Goal: Task Accomplishment & Management: Manage account settings

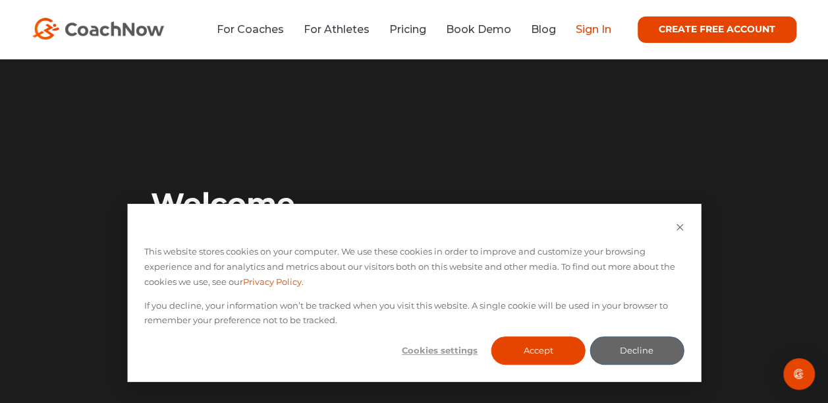
drag, startPoint x: 0, startPoint y: 0, endPoint x: 592, endPoint y: 28, distance: 592.5
click at [592, 28] on link "Sign In" at bounding box center [594, 29] width 36 height 13
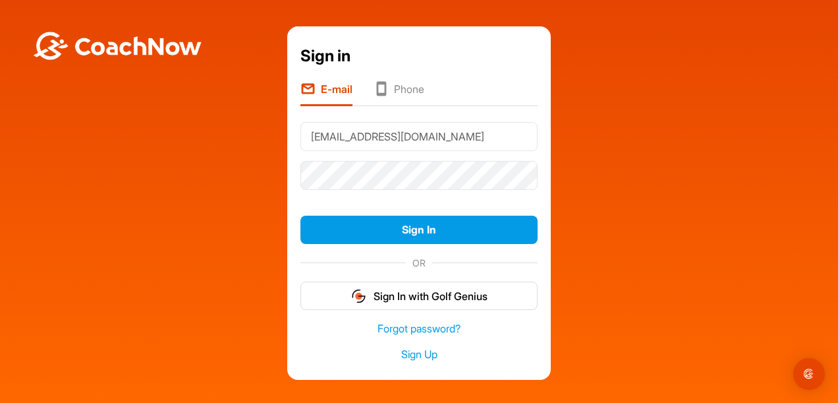
type input "[EMAIL_ADDRESS][DOMAIN_NAME]"
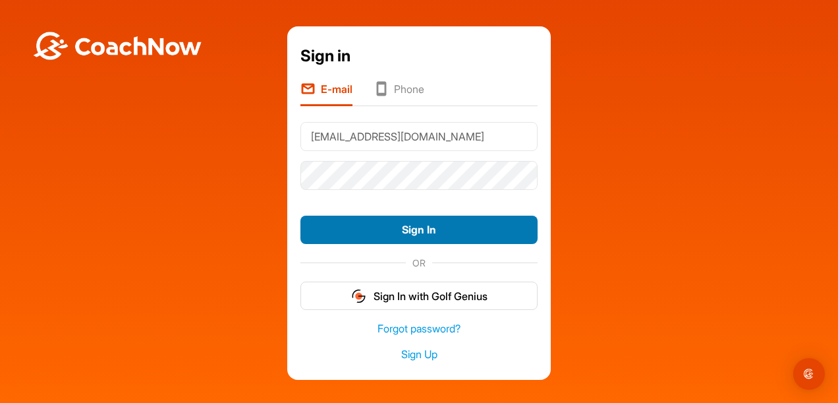
click at [415, 231] on button "Sign In" at bounding box center [419, 230] width 237 height 28
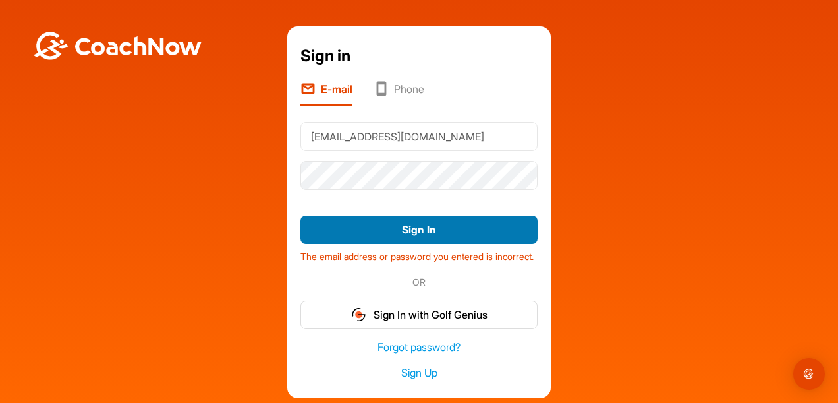
click at [410, 231] on button "Sign In" at bounding box center [419, 230] width 237 height 28
click at [404, 231] on button "Sign In" at bounding box center [419, 230] width 237 height 28
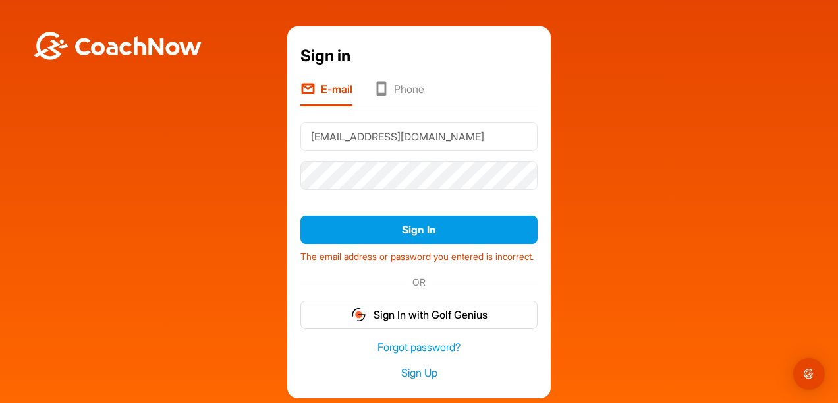
click at [206, 138] on div "Sign in E-mail Phone [EMAIL_ADDRESS][DOMAIN_NAME] Sign In The email address or …" at bounding box center [419, 212] width 825 height 372
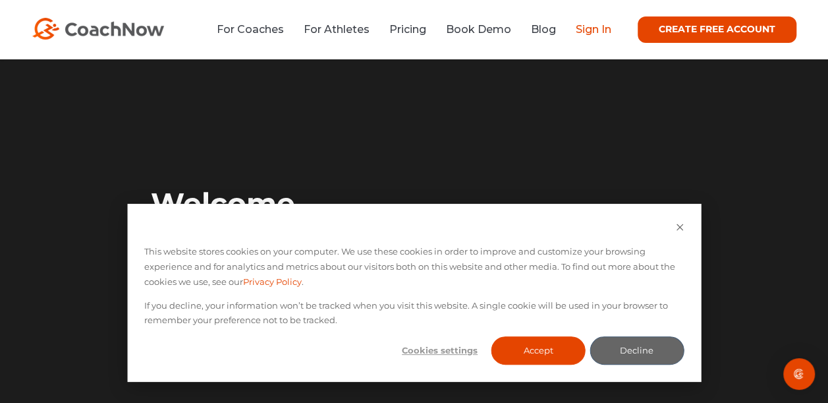
click at [600, 30] on link "Sign In" at bounding box center [594, 29] width 36 height 13
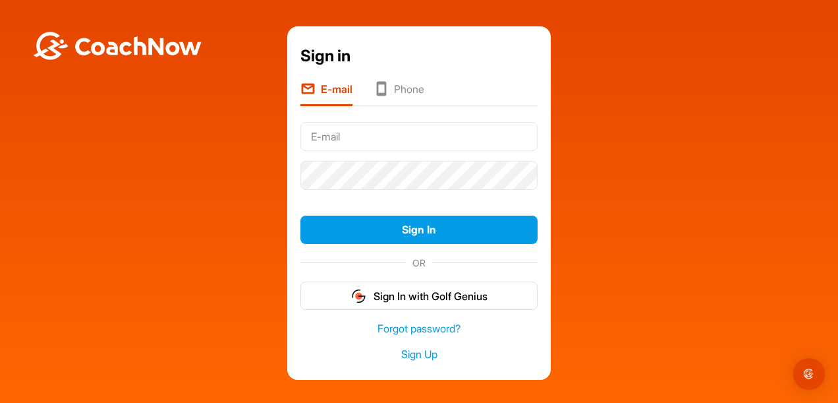
click at [423, 135] on input "text" at bounding box center [419, 136] width 237 height 29
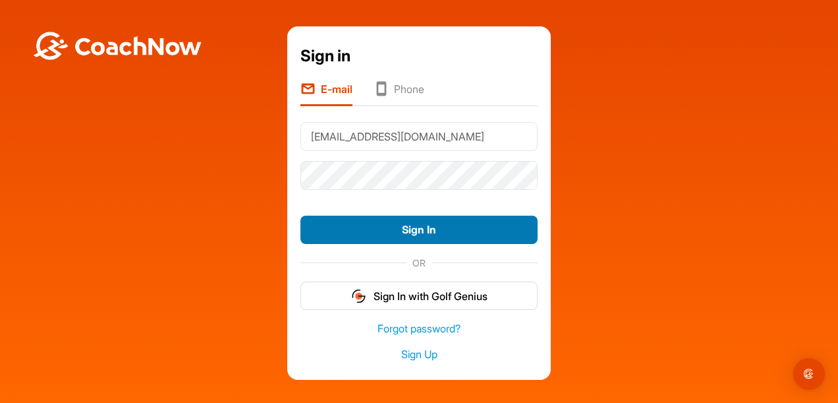
click at [403, 227] on button "Sign In" at bounding box center [419, 230] width 237 height 28
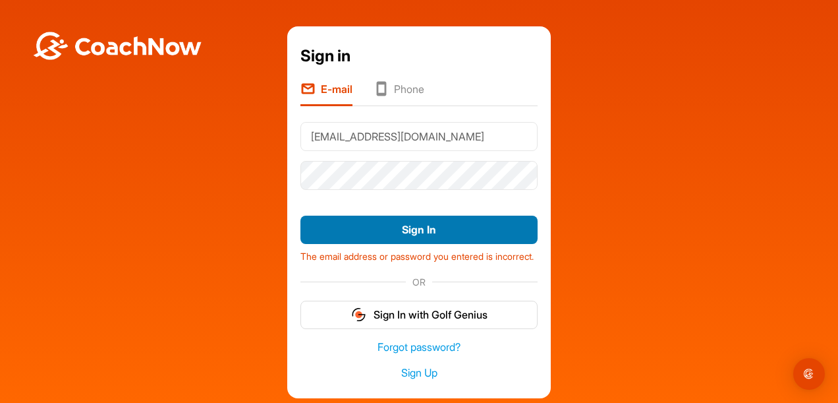
click at [401, 231] on button "Sign In" at bounding box center [419, 230] width 237 height 28
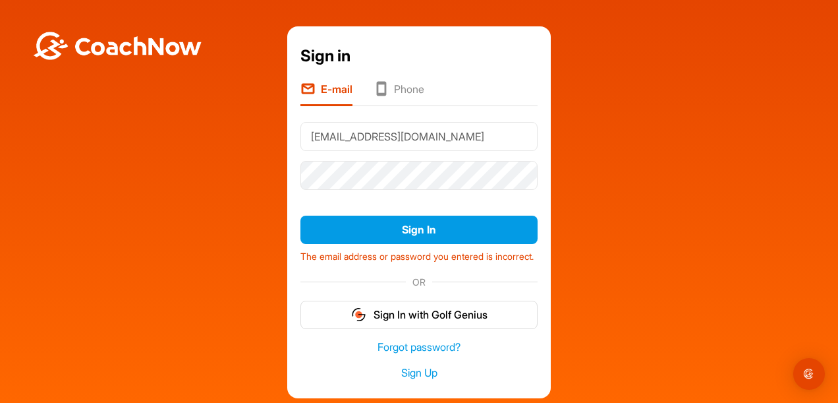
click at [255, 132] on div "Sign in E-mail Phone [EMAIL_ADDRESS][DOMAIN_NAME] Sign In The email address or …" at bounding box center [419, 212] width 825 height 372
click at [576, 192] on div "Sign in E-mail Phone rferguson@pgatouracademy.com Sign In The email address or …" at bounding box center [419, 212] width 825 height 372
click at [571, 134] on div "Sign in E-mail Phone rferguson@pgatouracademy.com Sign In The email address or …" at bounding box center [419, 212] width 825 height 372
click at [259, 111] on div "Sign in E-mail Phone rferguson@pgatouracademy.com Sign In The email address or …" at bounding box center [419, 212] width 825 height 372
drag, startPoint x: 476, startPoint y: 137, endPoint x: 289, endPoint y: 149, distance: 187.6
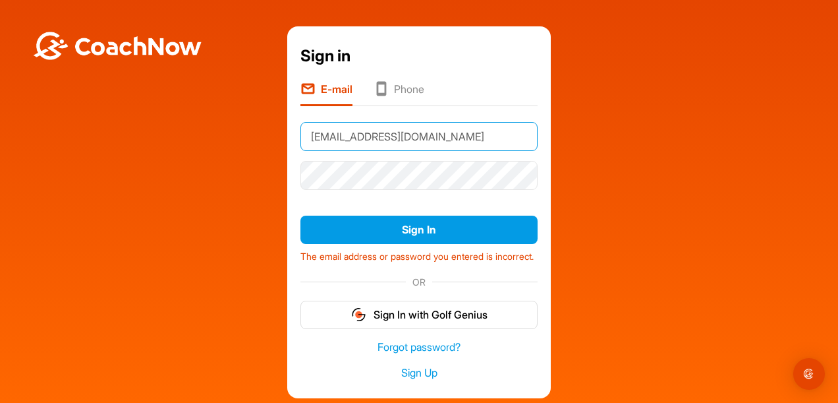
click at [289, 149] on div "Sign in E-mail Phone rferguson@pgatouracademy.com Sign In The email address or …" at bounding box center [419, 212] width 264 height 372
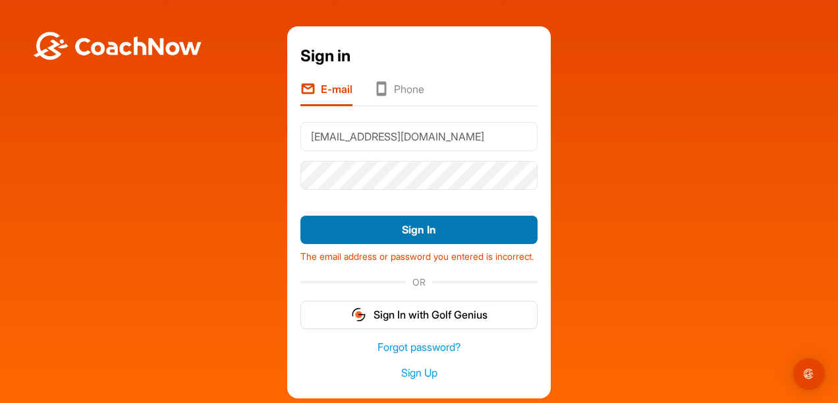
click at [397, 223] on button "Sign In" at bounding box center [419, 230] width 237 height 28
click at [426, 229] on button "Sign In" at bounding box center [419, 230] width 237 height 28
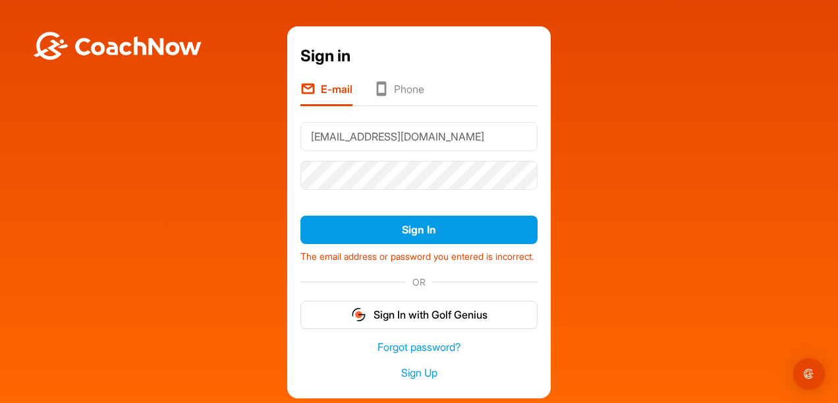
click at [426, 158] on div at bounding box center [419, 175] width 237 height 39
click at [618, 122] on div "Sign in E-mail Phone dfuad@pgatoracademy.com Sign In The email address or passw…" at bounding box center [419, 212] width 825 height 372
click at [169, 144] on div "Sign in E-mail Phone dfuad@pgatoracademy.com Sign In The email address or passw…" at bounding box center [419, 212] width 825 height 372
drag, startPoint x: 467, startPoint y: 137, endPoint x: 279, endPoint y: 144, distance: 187.3
click at [279, 144] on div "Sign in E-mail Phone dfuad@pgatoracademy.com Sign In The email address or passw…" at bounding box center [419, 212] width 825 height 372
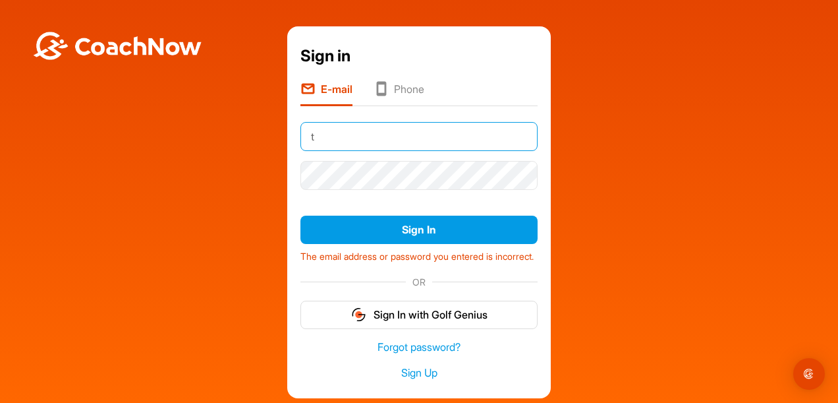
type input "tjones@pgatouracademy.com"
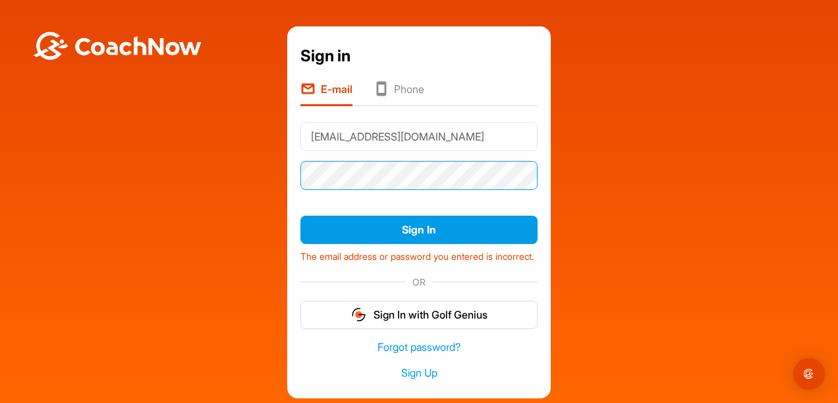
click at [278, 174] on div "Sign in E-mail Phone tjones@pgatouracademy.com Sign In The email address or pas…" at bounding box center [419, 212] width 825 height 372
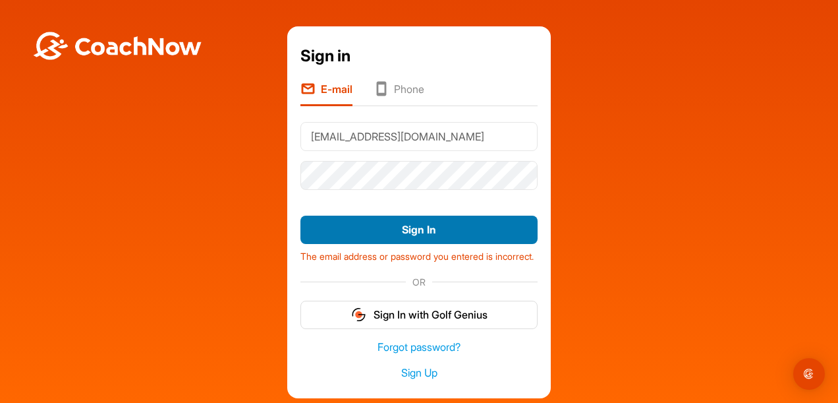
click at [383, 230] on button "Sign In" at bounding box center [419, 230] width 237 height 28
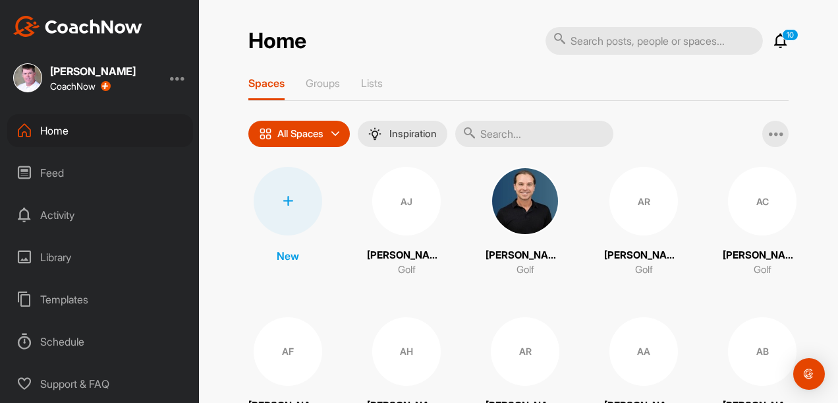
click at [119, 25] on img at bounding box center [77, 26] width 129 height 21
click at [177, 78] on div at bounding box center [178, 78] width 16 height 16
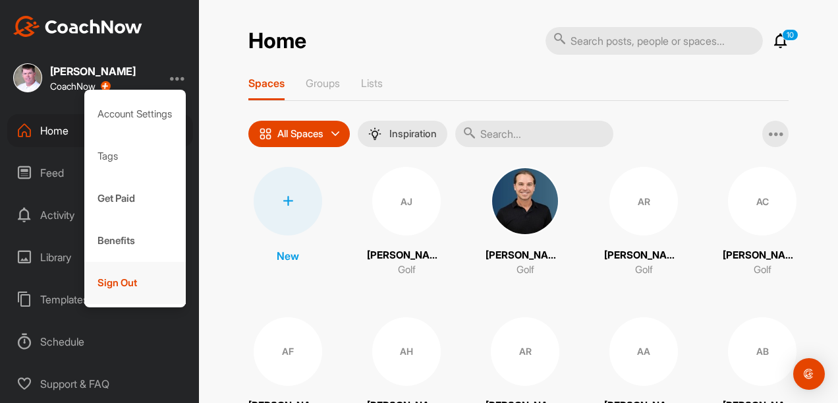
click at [121, 282] on div "Sign Out" at bounding box center [135, 283] width 102 height 42
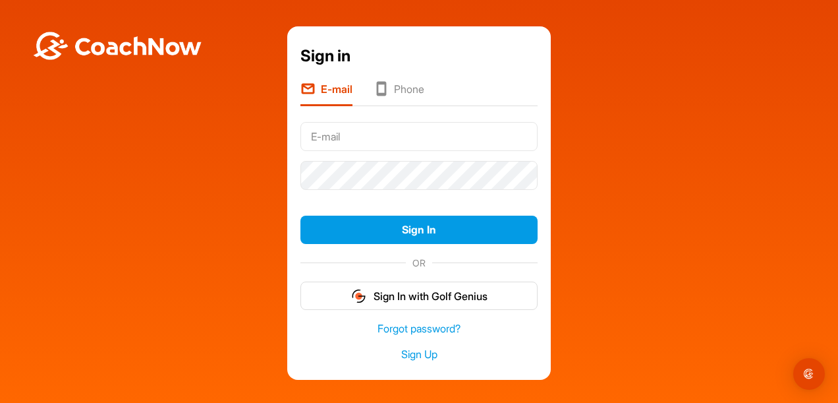
click at [319, 135] on input "text" at bounding box center [419, 136] width 237 height 29
type input "rferguson@pgatouracademy.com"
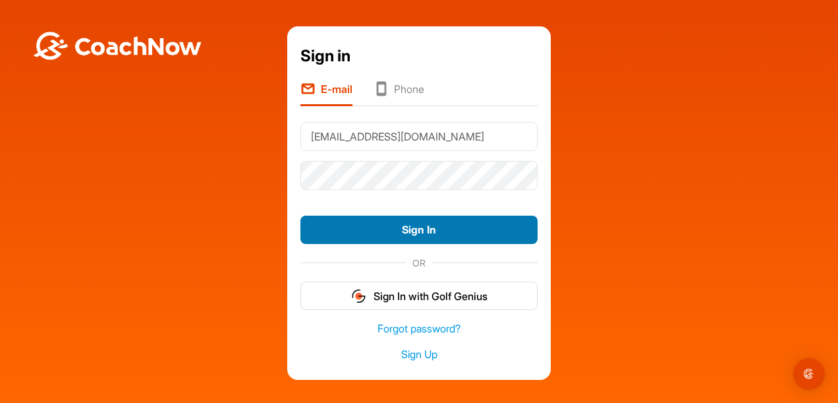
click at [432, 227] on button "Sign In" at bounding box center [419, 230] width 237 height 28
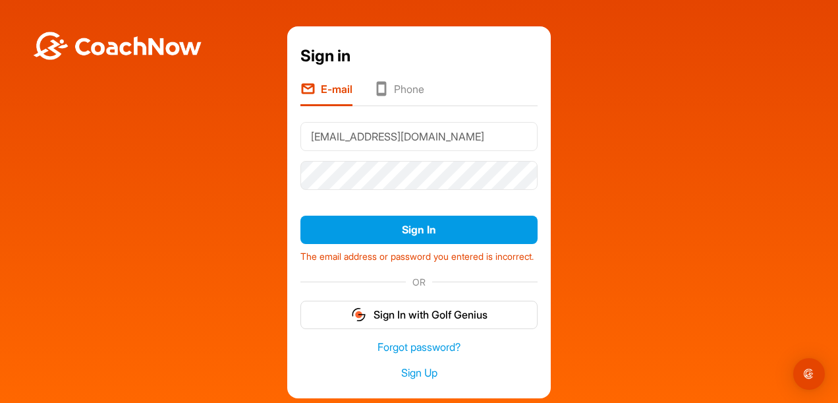
click at [647, 167] on div "Sign in E-mail Phone rferguson@pgatouracademy.com Sign In The email address or …" at bounding box center [419, 212] width 825 height 372
click at [258, 161] on div "Sign in E-mail Phone rferguson@pgatouracademy.com Sign In The email address or …" at bounding box center [419, 212] width 825 height 372
click at [426, 355] on link "Forgot password?" at bounding box center [419, 346] width 237 height 15
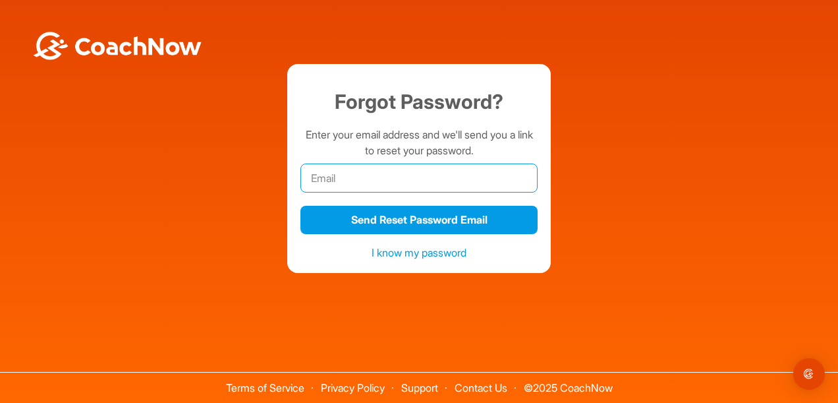
click at [360, 179] on input "email" at bounding box center [419, 177] width 237 height 29
type input "tjones@pgatouracademy.com"
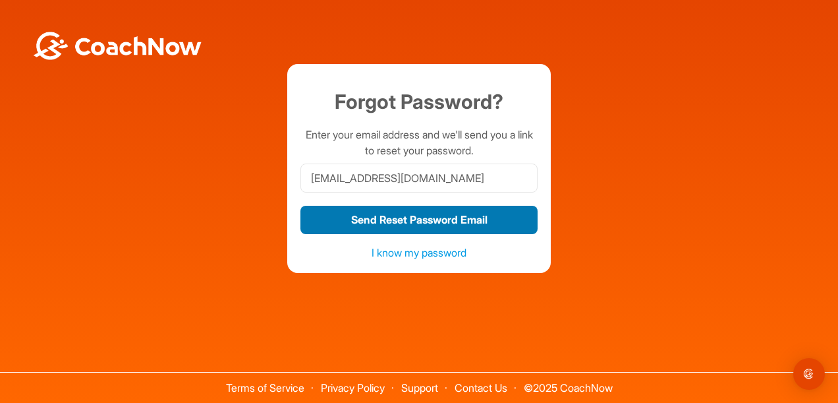
click at [391, 217] on button "Send Reset Password Email" at bounding box center [419, 220] width 237 height 28
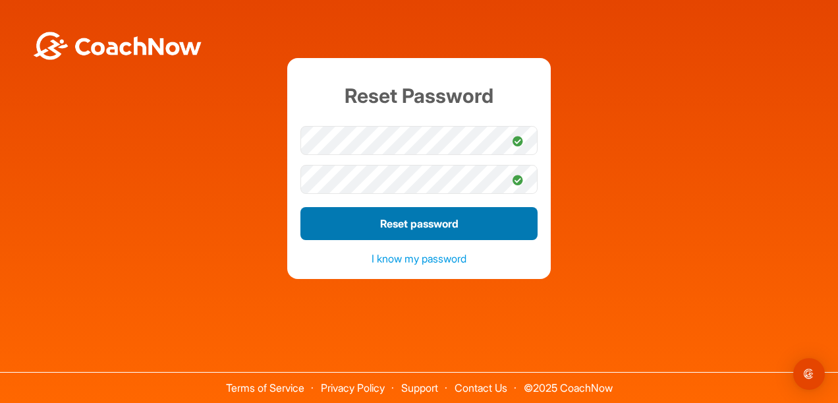
click at [399, 223] on button "Reset password" at bounding box center [419, 223] width 237 height 33
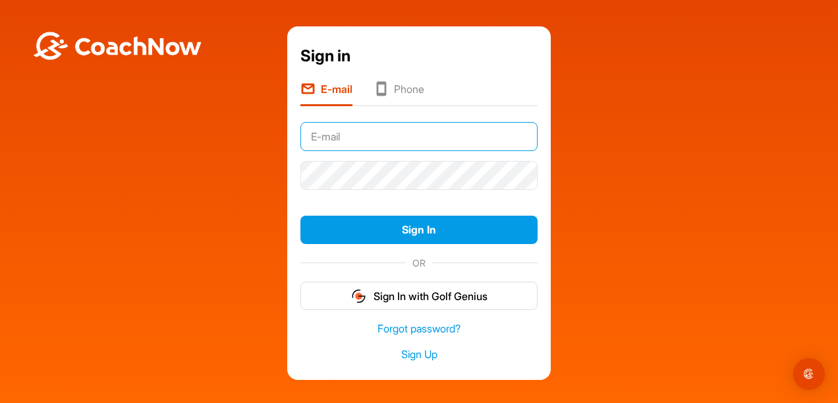
click at [440, 127] on input "text" at bounding box center [419, 136] width 237 height 29
type input "rferguson@pgatouracademy.com"
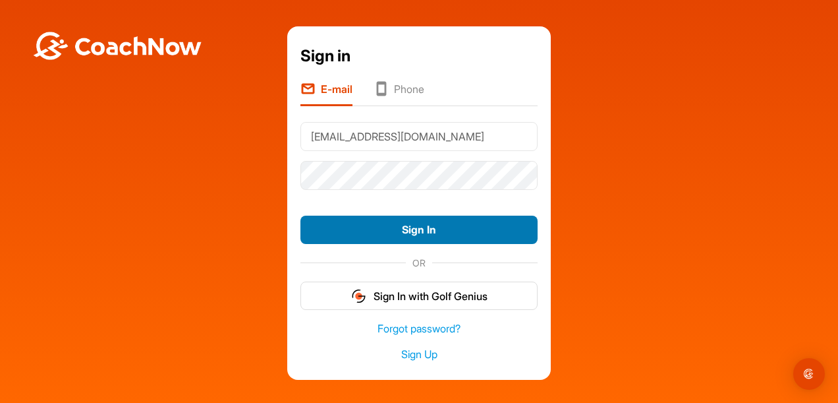
click at [406, 226] on button "Sign In" at bounding box center [419, 230] width 237 height 28
